Goal: Task Accomplishment & Management: Complete application form

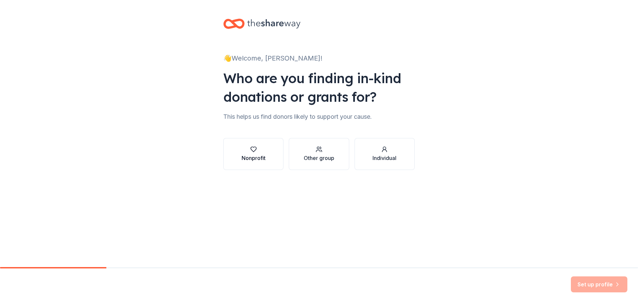
click at [253, 155] on div "Nonprofit" at bounding box center [254, 158] width 24 height 8
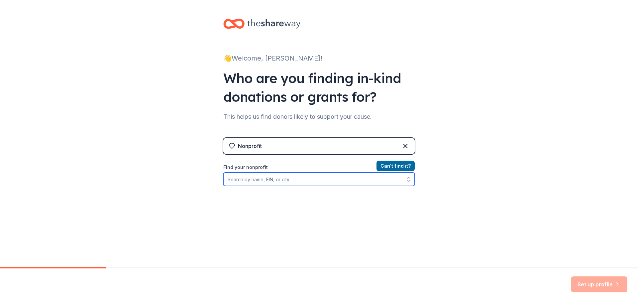
click at [306, 179] on input "Find your nonprofit" at bounding box center [318, 178] width 191 height 13
type input "P"
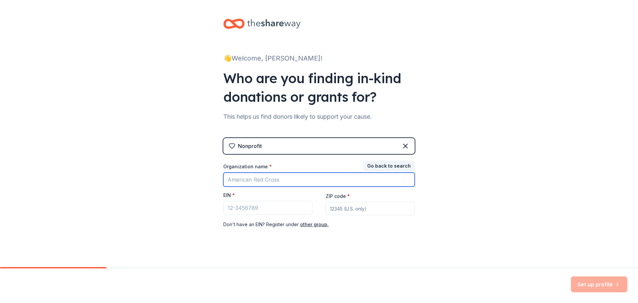
click at [306, 179] on input "Organization name *" at bounding box center [318, 179] width 191 height 14
type input "P"
type input "Broken Arrow Public Schools"
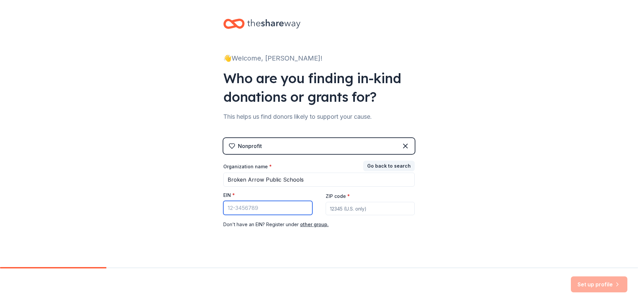
click at [260, 207] on input "EIN *" at bounding box center [267, 208] width 89 height 14
type input "[US_EMPLOYER_IDENTIFICATION_NUMBER]"
click at [456, 191] on div "👋 Welcome, [PERSON_NAME]! Who are you finding in-kind donations or grants for? …" at bounding box center [319, 136] width 638 height 273
click at [339, 209] on input "ZIP code *" at bounding box center [370, 208] width 89 height 13
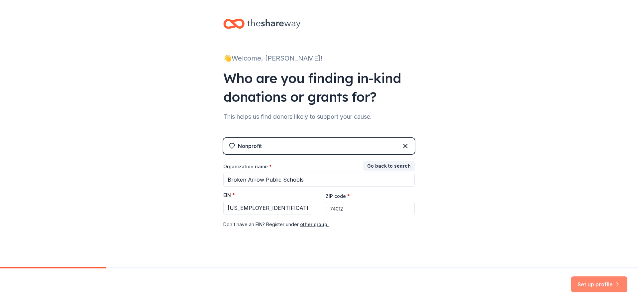
type input "74012"
click at [602, 285] on button "Set up profile" at bounding box center [599, 284] width 56 height 16
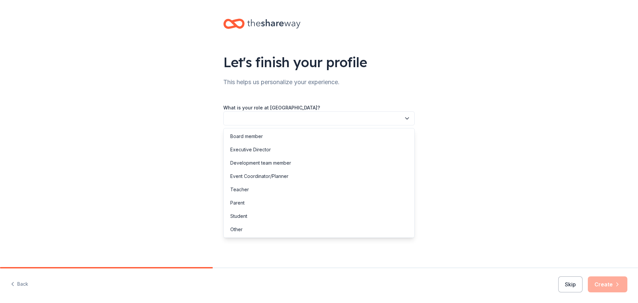
click at [408, 120] on icon "button" at bounding box center [407, 118] width 7 height 7
click at [235, 228] on div "Other" at bounding box center [236, 229] width 12 height 8
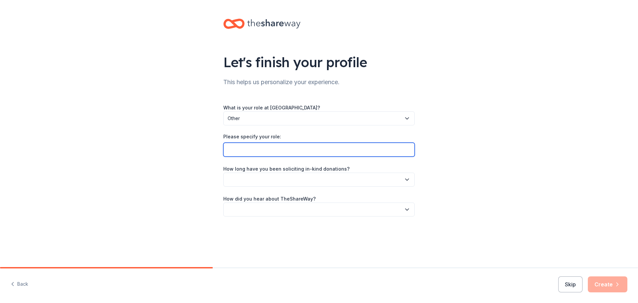
click at [276, 152] on input "Please specify your role:" at bounding box center [318, 150] width 191 height 14
type input "Principal"
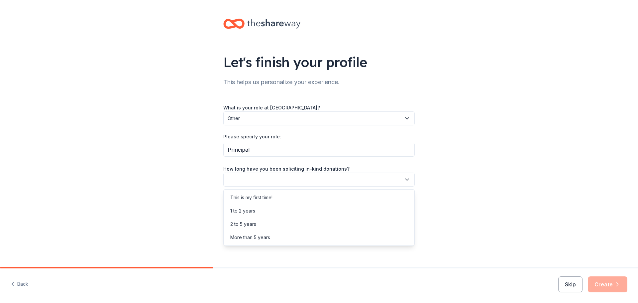
click at [408, 179] on icon "button" at bounding box center [406, 179] width 3 height 2
click at [265, 198] on div "This is my first time!" at bounding box center [251, 197] width 42 height 8
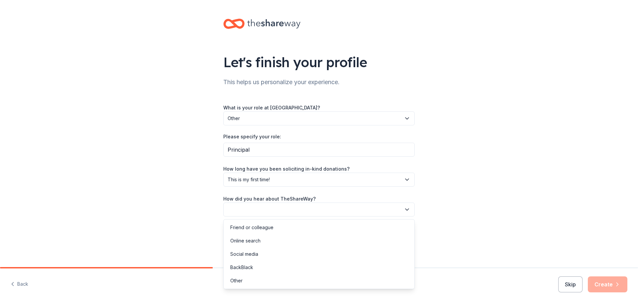
click at [405, 209] on icon "button" at bounding box center [406, 209] width 3 height 2
click at [253, 239] on div "Online search" at bounding box center [245, 241] width 30 height 8
click at [600, 285] on button "Create" at bounding box center [608, 284] width 40 height 16
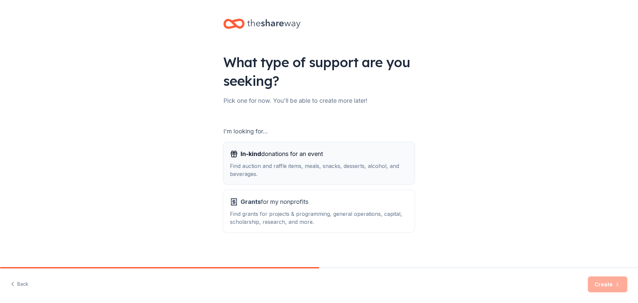
click at [274, 154] on span "In-kind donations for an event" at bounding box center [282, 154] width 82 height 11
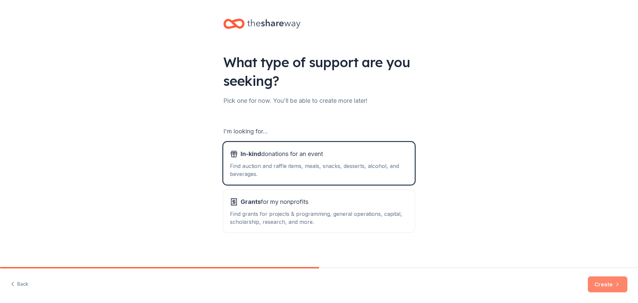
click at [604, 283] on button "Create" at bounding box center [608, 284] width 40 height 16
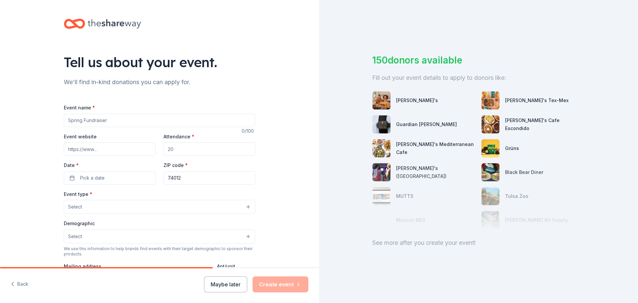
click at [107, 120] on input "Event name *" at bounding box center [159, 120] width 191 height 13
type input "[GEOGRAPHIC_DATA] Parent/Teacher Conferences"
click at [112, 148] on input "Event website" at bounding box center [110, 148] width 92 height 13
click at [193, 153] on input "Attendance *" at bounding box center [210, 148] width 92 height 13
drag, startPoint x: 165, startPoint y: 150, endPoint x: 172, endPoint y: 150, distance: 7.0
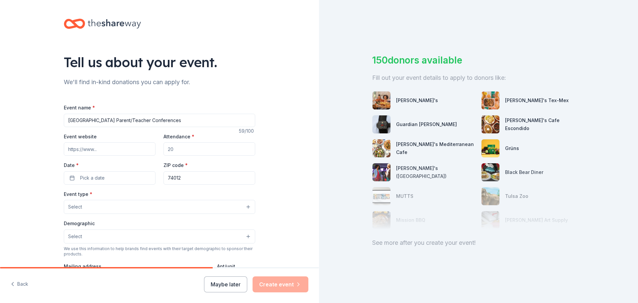
click at [172, 150] on input "Attendance *" at bounding box center [210, 148] width 92 height 13
type input "22"
click at [69, 180] on button "Pick a date" at bounding box center [110, 177] width 92 height 13
click at [143, 193] on button "Go to next month" at bounding box center [143, 195] width 9 height 9
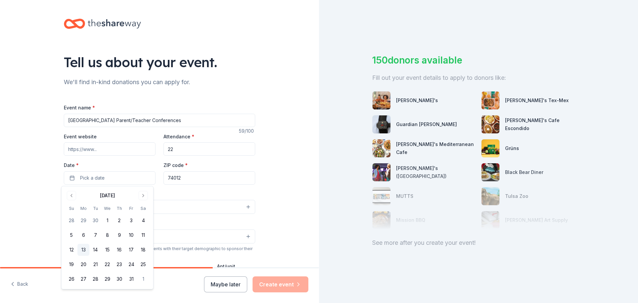
click at [84, 248] on button "13" at bounding box center [83, 250] width 12 height 12
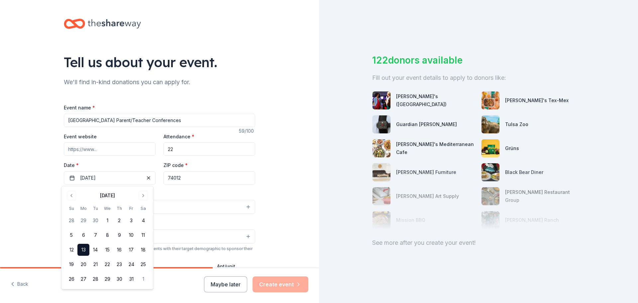
click at [191, 177] on input "74012" at bounding box center [210, 177] width 92 height 13
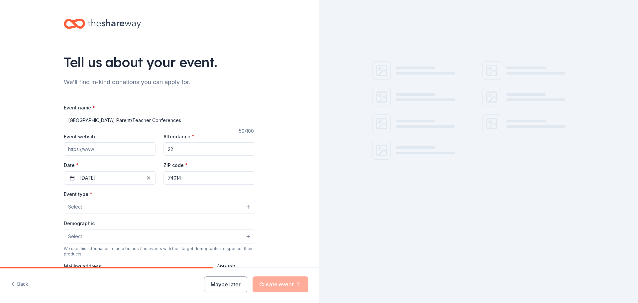
scroll to position [33, 0]
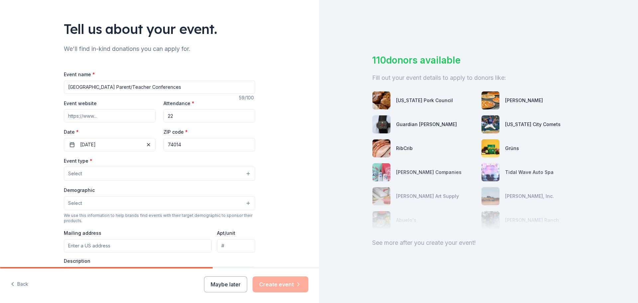
type input "74014"
click at [247, 174] on button "Select" at bounding box center [159, 173] width 191 height 14
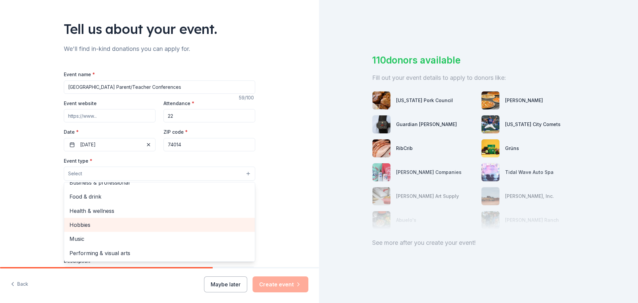
scroll to position [0, 0]
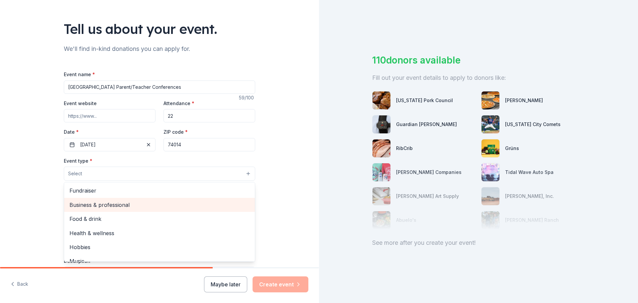
click at [116, 203] on span "Business & professional" at bounding box center [159, 204] width 180 height 9
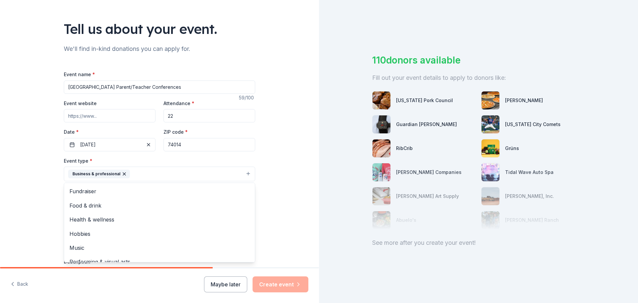
click at [297, 202] on div "Tell us about your event. We'll find in-kind donations you can apply for. Event…" at bounding box center [159, 188] width 319 height 443
click at [245, 203] on button "Select" at bounding box center [159, 204] width 191 height 14
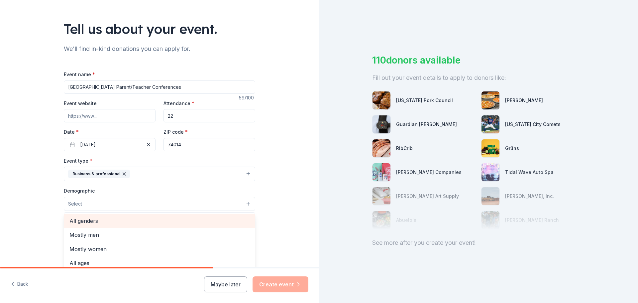
click at [100, 218] on span "All genders" at bounding box center [159, 220] width 180 height 9
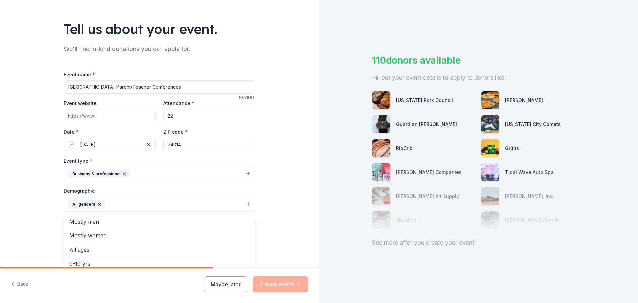
scroll to position [133, 0]
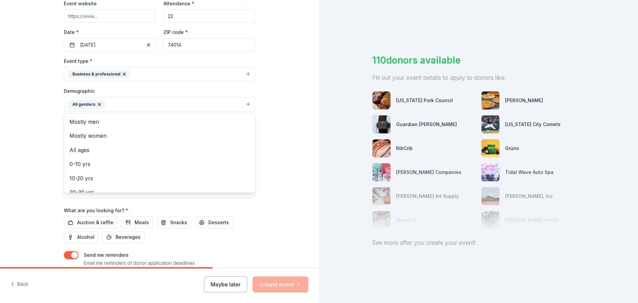
click at [277, 207] on div "Tell us about your event. We'll find in-kind donations you can apply for. Event…" at bounding box center [159, 89] width 319 height 444
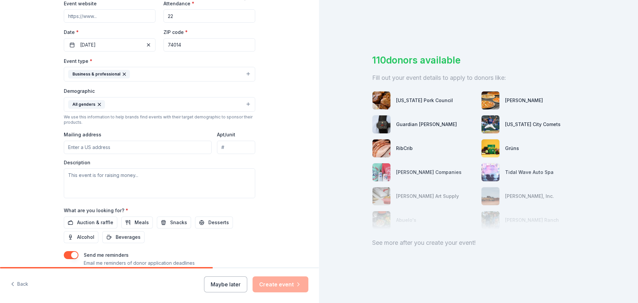
scroll to position [177, 0]
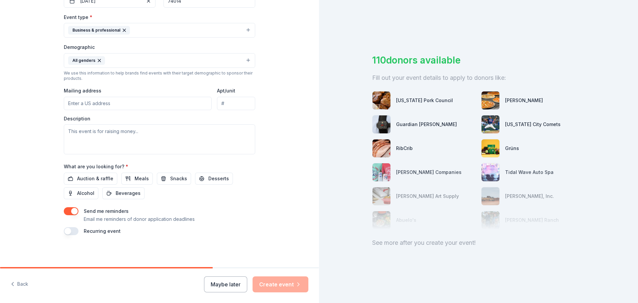
click at [116, 106] on input "Mailing address" at bounding box center [138, 103] width 148 height 13
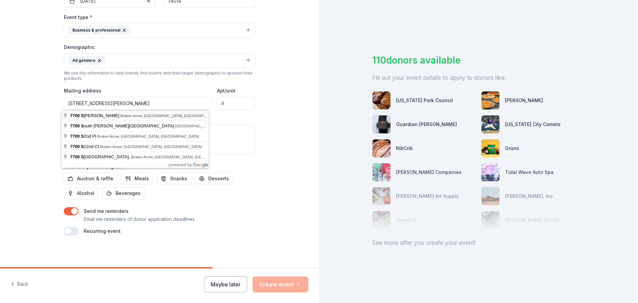
type input "[STREET_ADDRESS][PERSON_NAME]"
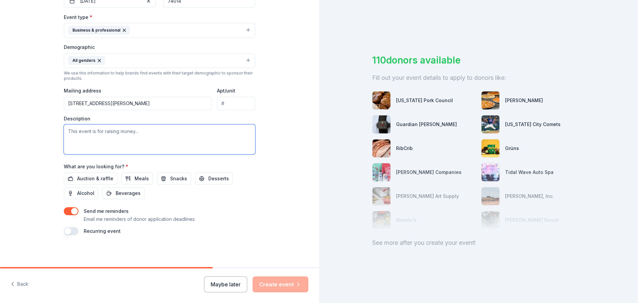
click at [91, 128] on textarea at bounding box center [159, 139] width 191 height 30
click at [30, 150] on div "Tell us about your event. We'll find in-kind donations you can apply for. Event…" at bounding box center [159, 45] width 319 height 444
click at [70, 130] on textarea at bounding box center [159, 139] width 191 height 30
paste textarea "I am the principal at [GEOGRAPHIC_DATA] with [GEOGRAPHIC_DATA]. Because we are …"
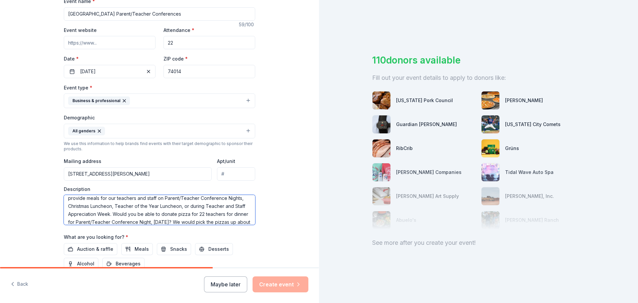
scroll to position [44, 0]
drag, startPoint x: 174, startPoint y: 207, endPoint x: 185, endPoint y: 206, distance: 11.0
click at [185, 206] on textarea "I am the principal at [GEOGRAPHIC_DATA] with [GEOGRAPHIC_DATA]. Because we are …" at bounding box center [159, 210] width 191 height 30
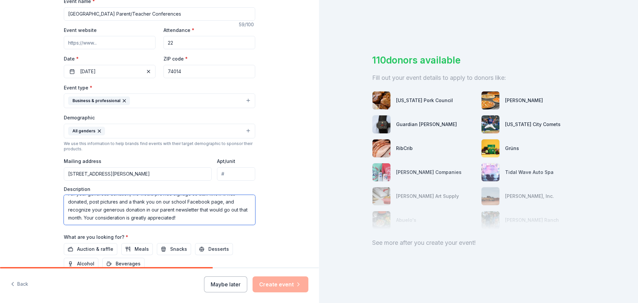
scroll to position [96, 0]
drag, startPoint x: 76, startPoint y: 220, endPoint x: 93, endPoint y: 220, distance: 16.9
click at [93, 220] on textarea "I am the principal at [GEOGRAPHIC_DATA] with [GEOGRAPHIC_DATA]. Because we are …" at bounding box center [159, 210] width 191 height 30
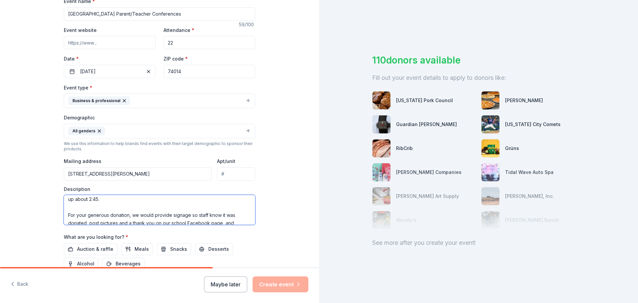
click at [212, 205] on textarea "I am the principal at [GEOGRAPHIC_DATA] with [GEOGRAPHIC_DATA]. Because we are …" at bounding box center [159, 210] width 191 height 30
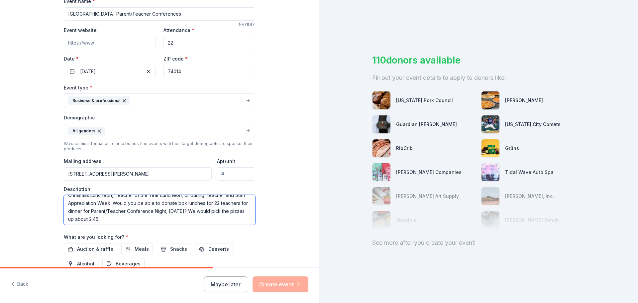
scroll to position [51, 0]
drag, startPoint x: 65, startPoint y: 219, endPoint x: 88, endPoint y: 214, distance: 23.0
click at [88, 214] on textarea "I am the principal at [GEOGRAPHIC_DATA] with [GEOGRAPHIC_DATA]. Because we are …" at bounding box center [159, 210] width 191 height 30
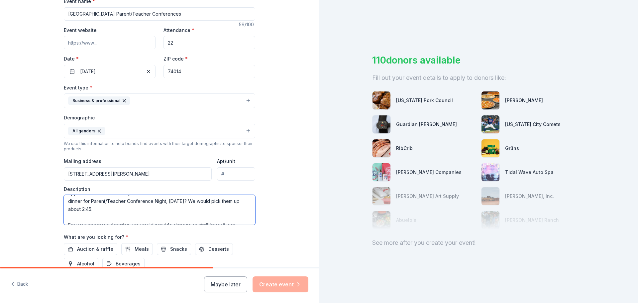
scroll to position [43, 0]
drag, startPoint x: 174, startPoint y: 206, endPoint x: 201, endPoint y: 207, distance: 26.6
click at [201, 207] on textarea "I am the principal at [GEOGRAPHIC_DATA] with [GEOGRAPHIC_DATA]. Because we are …" at bounding box center [159, 210] width 191 height 30
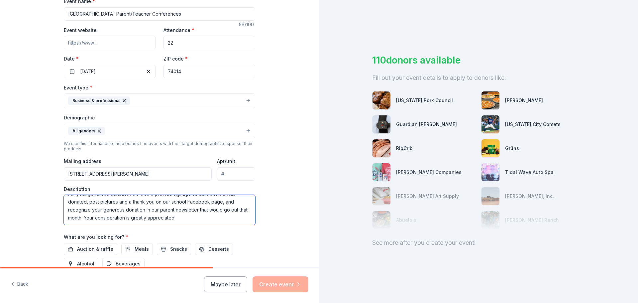
scroll to position [96, 0]
drag, startPoint x: 65, startPoint y: 224, endPoint x: 72, endPoint y: 223, distance: 6.7
click at [72, 223] on textarea "I am the principal at [GEOGRAPHIC_DATA] with [GEOGRAPHIC_DATA]. Because we are …" at bounding box center [159, 210] width 191 height 30
click at [156, 217] on textarea "I am the principal at [GEOGRAPHIC_DATA] with [GEOGRAPHIC_DATA]. Because we are …" at bounding box center [159, 210] width 191 height 30
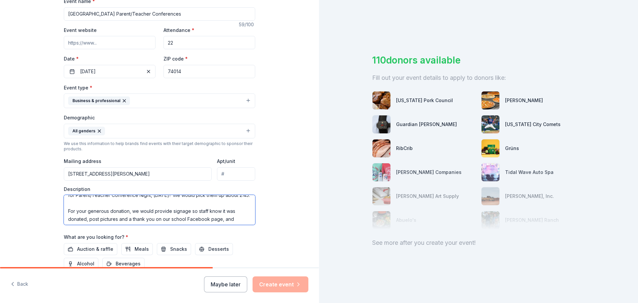
click at [181, 211] on textarea "I am the principal at [GEOGRAPHIC_DATA] with [GEOGRAPHIC_DATA]. Because we are …" at bounding box center [159, 210] width 191 height 30
drag, startPoint x: 65, startPoint y: 203, endPoint x: 76, endPoint y: 202, distance: 11.4
click at [76, 202] on textarea "I am the principal at [GEOGRAPHIC_DATA] with [GEOGRAPHIC_DATA]. Because we are …" at bounding box center [159, 210] width 191 height 30
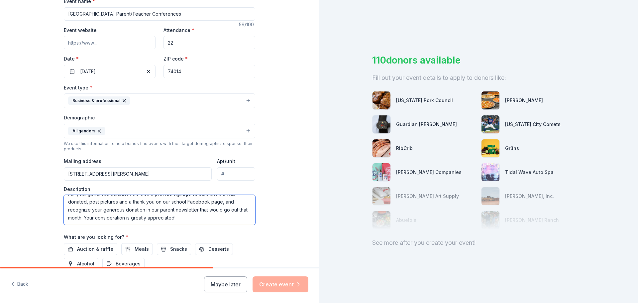
scroll to position [173, 0]
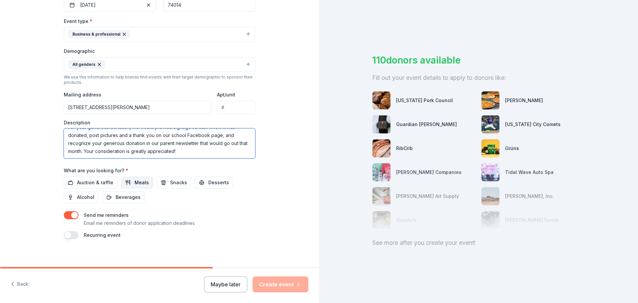
type textarea "I am the principal at [GEOGRAPHIC_DATA] with [GEOGRAPHIC_DATA]. Because we are …"
click at [137, 179] on span "Meals" at bounding box center [142, 182] width 14 height 8
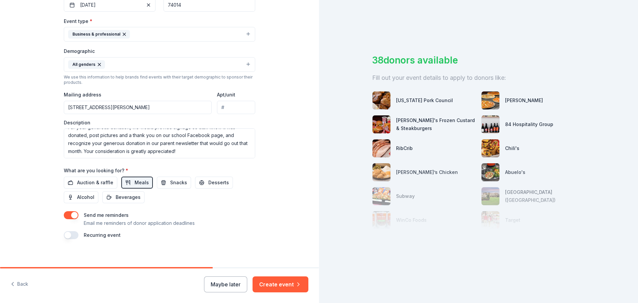
click at [489, 144] on img at bounding box center [491, 148] width 18 height 18
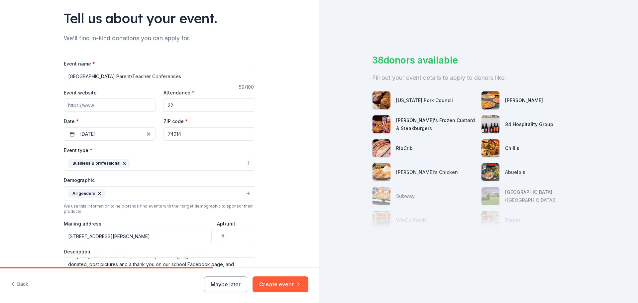
scroll to position [0, 0]
